Goal: Navigation & Orientation: Find specific page/section

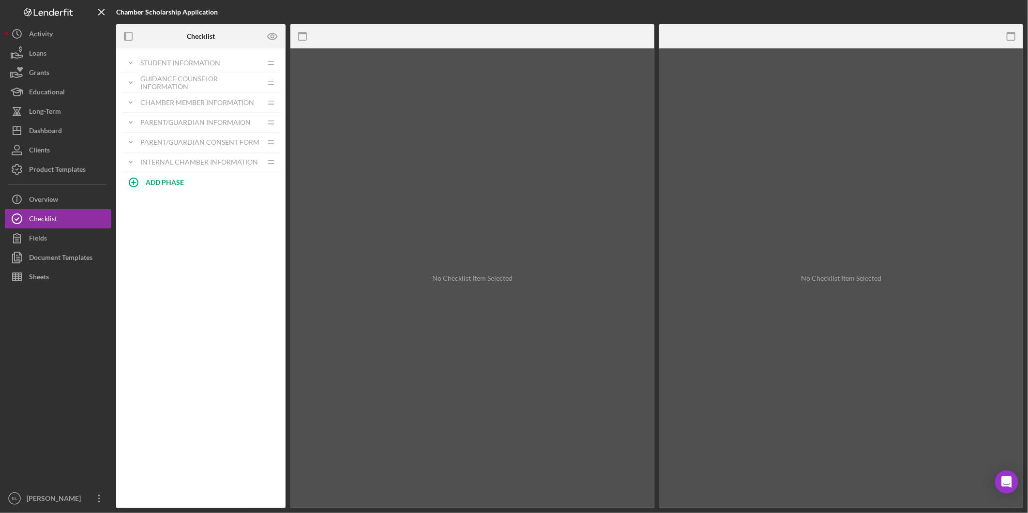
drag, startPoint x: 12, startPoint y: 253, endPoint x: 108, endPoint y: 186, distance: 117.0
click at [12, 253] on icon "button" at bounding box center [17, 257] width 24 height 24
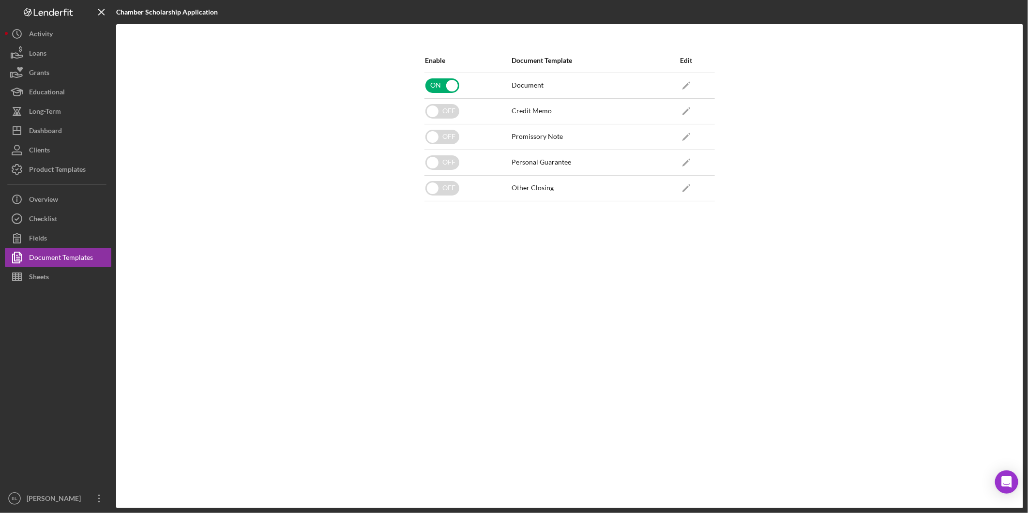
drag, startPoint x: 273, startPoint y: 366, endPoint x: 257, endPoint y: 328, distance: 41.0
click at [273, 365] on div "Enable Document Template Edit ON Document Icon/Edit OFF Credit Memo Icon/Edit O…" at bounding box center [569, 266] width 907 height 484
click at [85, 219] on button "Checklist" at bounding box center [58, 218] width 107 height 19
